Goal: Complete application form: Complete application form

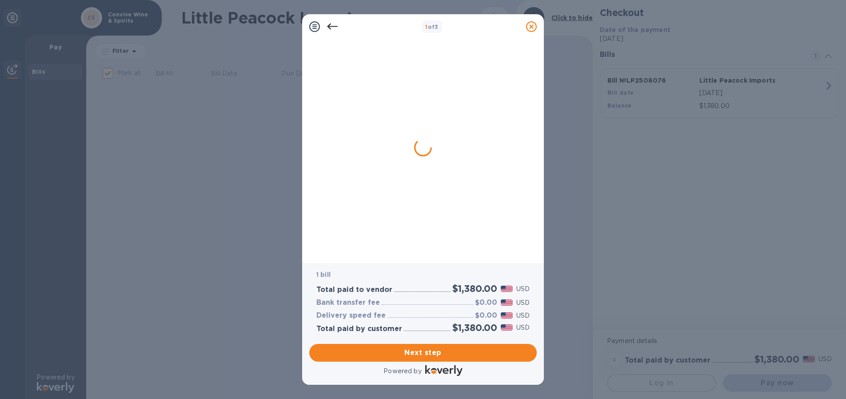
checkbox input "false"
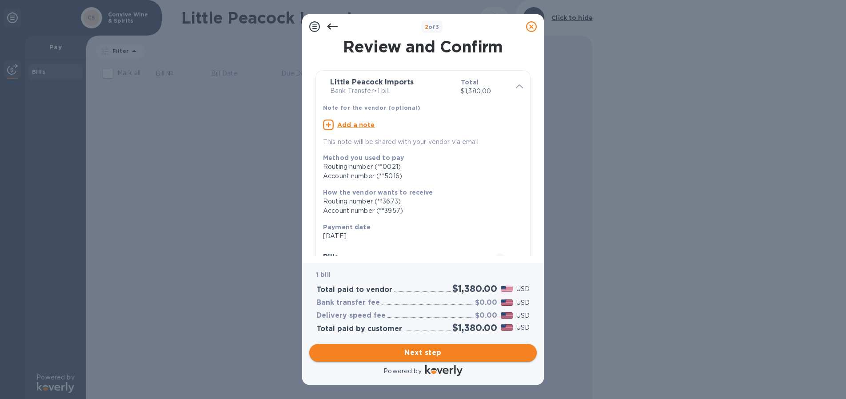
drag, startPoint x: 0, startPoint y: 0, endPoint x: 444, endPoint y: 356, distance: 568.4
click at [444, 356] on span "Next step" at bounding box center [422, 353] width 213 height 11
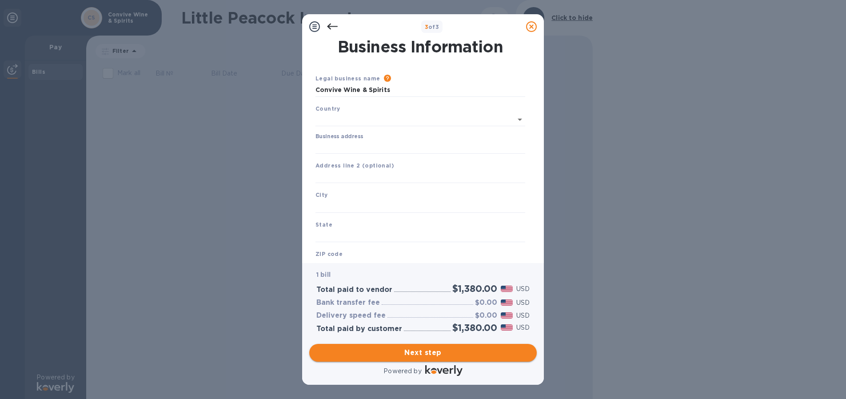
type input "[GEOGRAPHIC_DATA]"
click at [374, 149] on input "Business address" at bounding box center [421, 145] width 210 height 13
type input "[STREET_ADDRESS]"
click at [381, 199] on input "text" at bounding box center [421, 204] width 210 height 13
click at [337, 207] on input "text" at bounding box center [421, 204] width 210 height 13
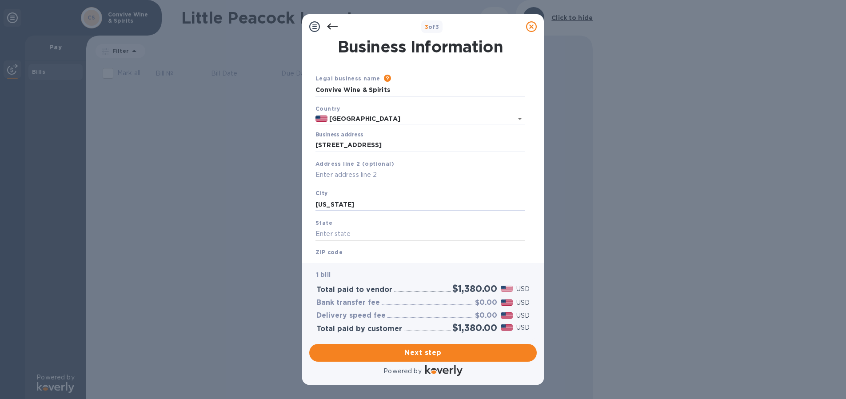
type input "[US_STATE]"
click at [346, 231] on input "text" at bounding box center [421, 234] width 210 height 13
type input "NY"
click at [337, 252] on b "ZIP code" at bounding box center [329, 252] width 27 height 7
click at [333, 253] on b "ZIP code" at bounding box center [329, 252] width 27 height 7
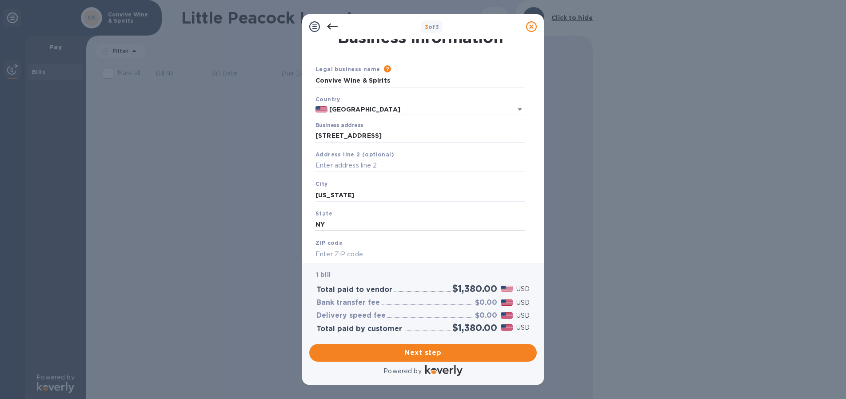
scroll to position [36, 0]
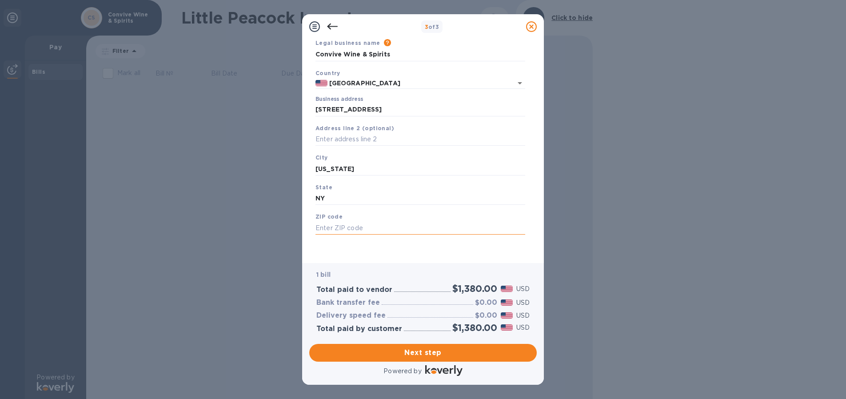
click at [332, 231] on input "text" at bounding box center [421, 227] width 210 height 13
type input "10009"
click at [423, 353] on span "Next step" at bounding box center [422, 353] width 213 height 11
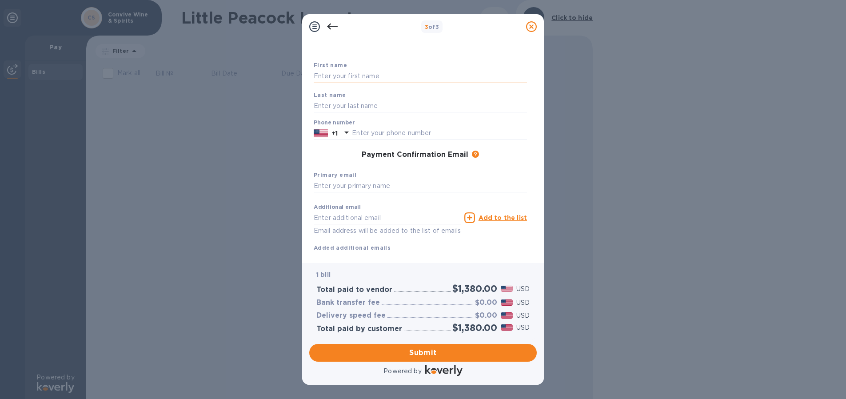
click at [349, 76] on input "text" at bounding box center [420, 76] width 213 height 13
type input "[PERSON_NAME]"
type input "Bayandin"
drag, startPoint x: 399, startPoint y: 131, endPoint x: 350, endPoint y: 133, distance: 49.0
click at [350, 133] on div "[PHONE_NUMBER]" at bounding box center [420, 133] width 213 height 13
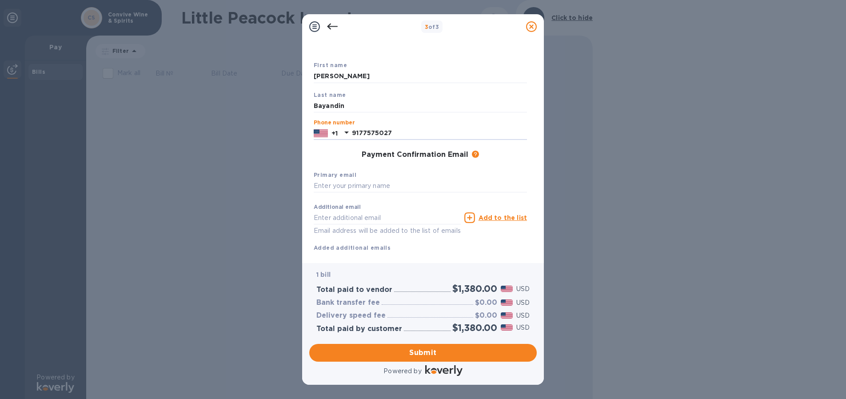
type input "9178228784"
click at [333, 189] on input "text" at bounding box center [420, 186] width 213 height 13
type input "[EMAIL_ADDRESS][DOMAIN_NAME]"
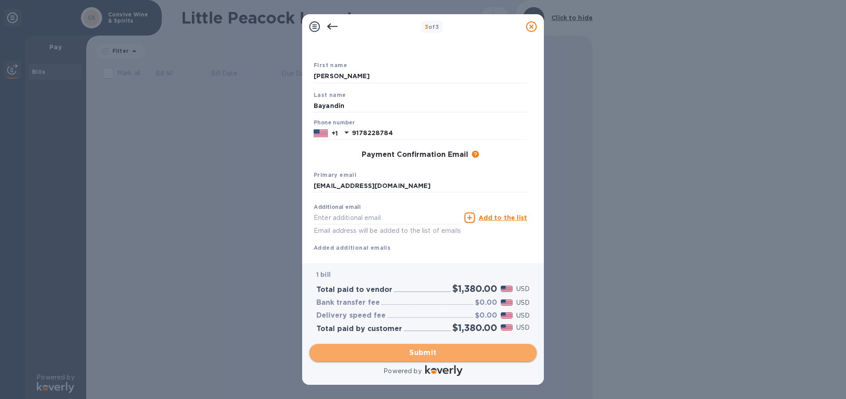
click at [464, 354] on span "Submit" at bounding box center [422, 353] width 213 height 11
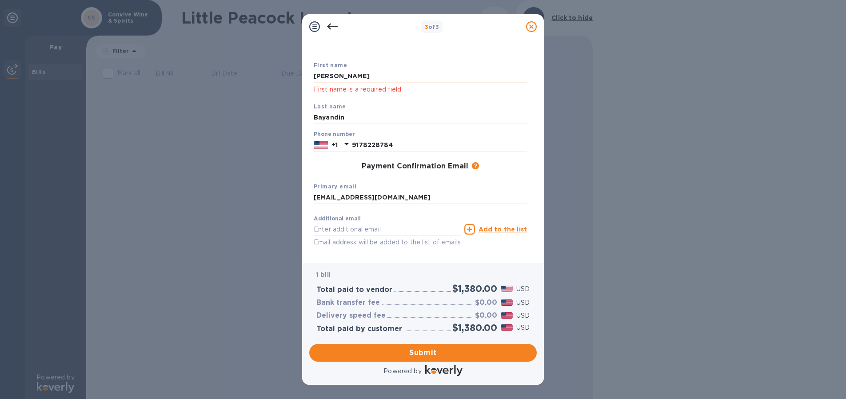
click at [360, 79] on input "[PERSON_NAME]" at bounding box center [420, 76] width 213 height 13
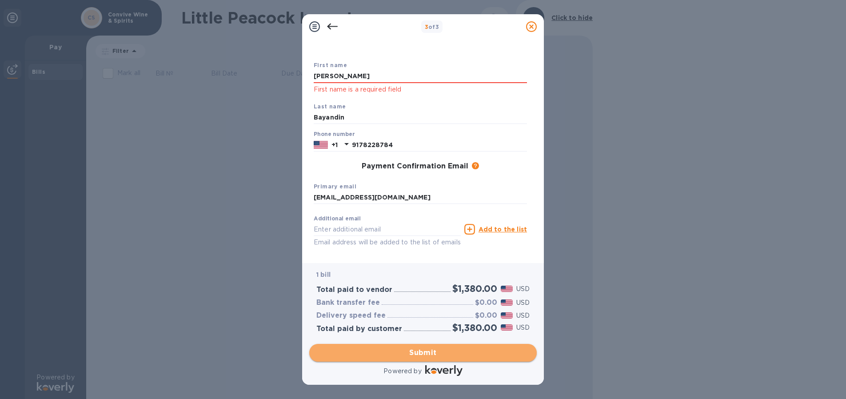
click at [415, 346] on button "Submit" at bounding box center [423, 353] width 228 height 18
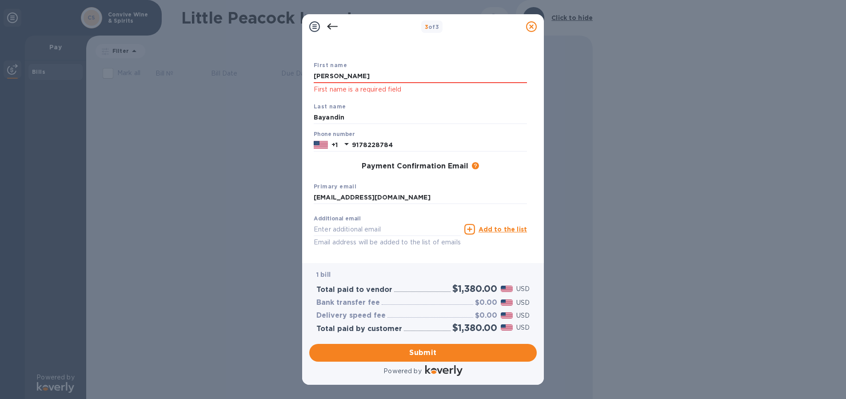
drag, startPoint x: 345, startPoint y: 79, endPoint x: 308, endPoint y: 80, distance: 37.8
click at [308, 80] on div "Payment Contact Information First name [PERSON_NAME] First name is a required f…" at bounding box center [423, 151] width 242 height 224
type input "[PERSON_NAME]"
click at [432, 350] on span "Submit" at bounding box center [422, 353] width 213 height 11
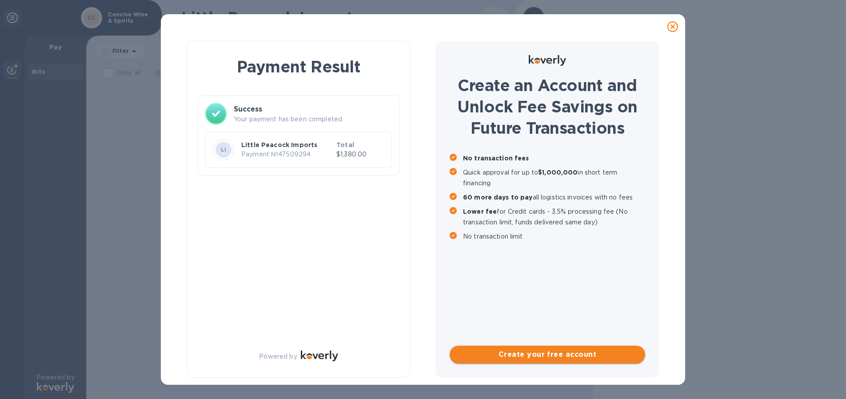
scroll to position [0, 0]
